Goal: Task Accomplishment & Management: Use online tool/utility

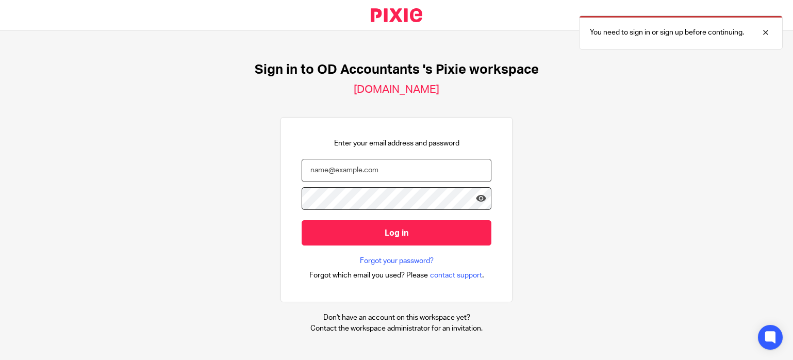
type input "niall@odaccountants.co.uk"
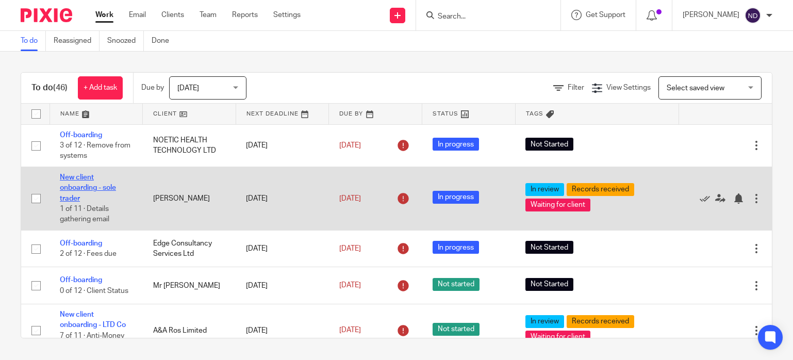
click at [89, 182] on link "New client onboarding - sole trader" at bounding box center [88, 188] width 56 height 28
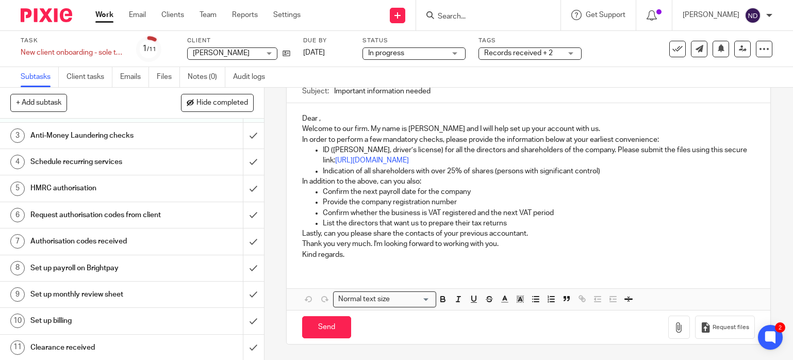
scroll to position [50, 0]
click at [165, 189] on div "HMRC authorisation" at bounding box center [131, 187] width 202 height 15
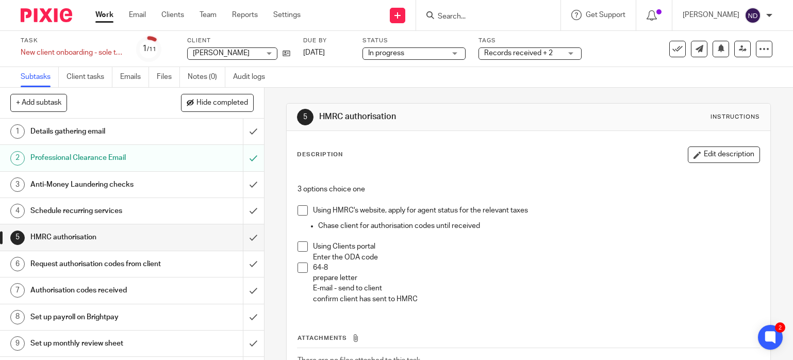
click at [301, 211] on span at bounding box center [303, 210] width 10 height 10
